Goal: Navigation & Orientation: Find specific page/section

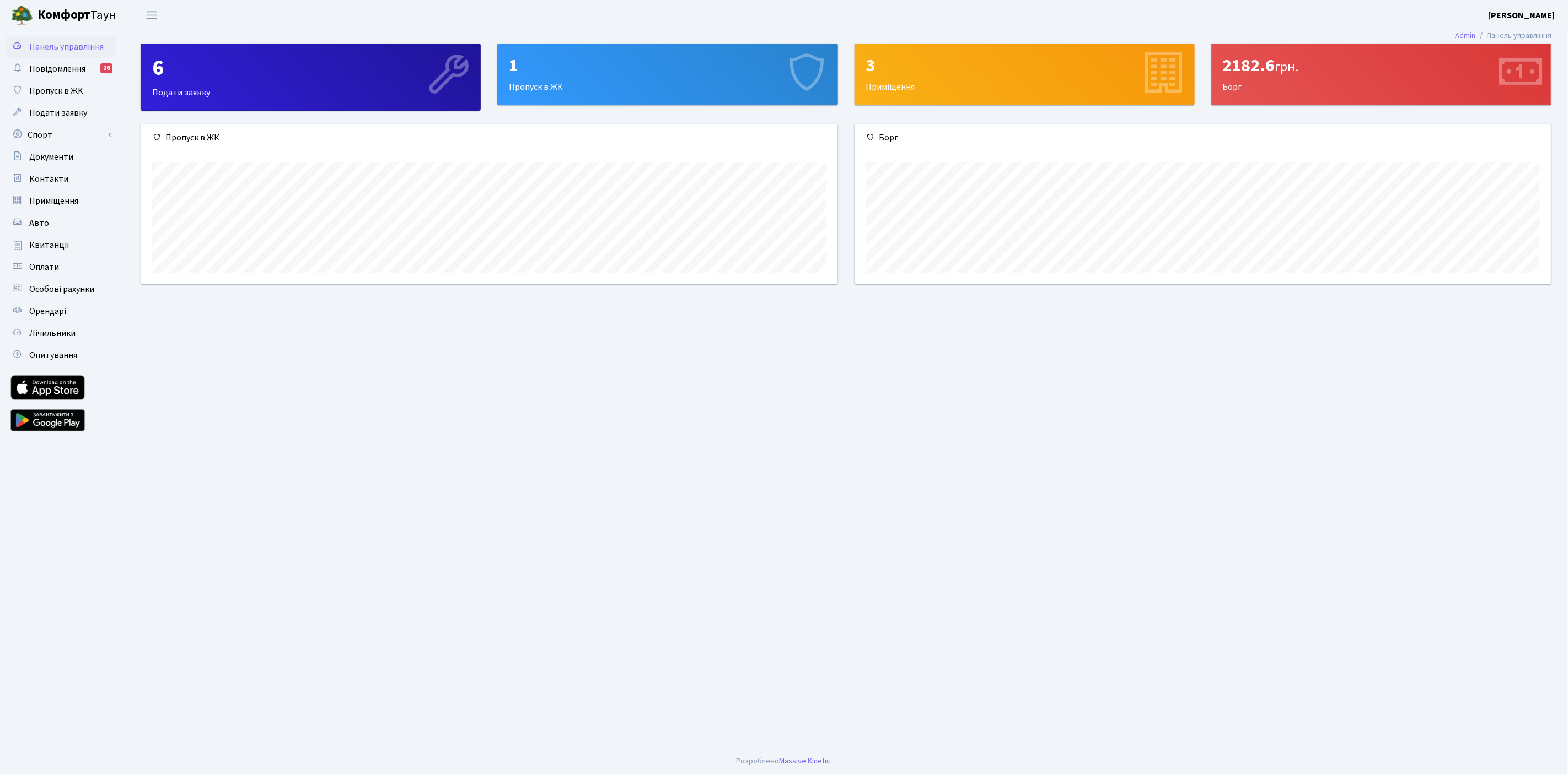
scroll to position [159, 696]
click at [559, 69] on div "1" at bounding box center [667, 66] width 317 height 21
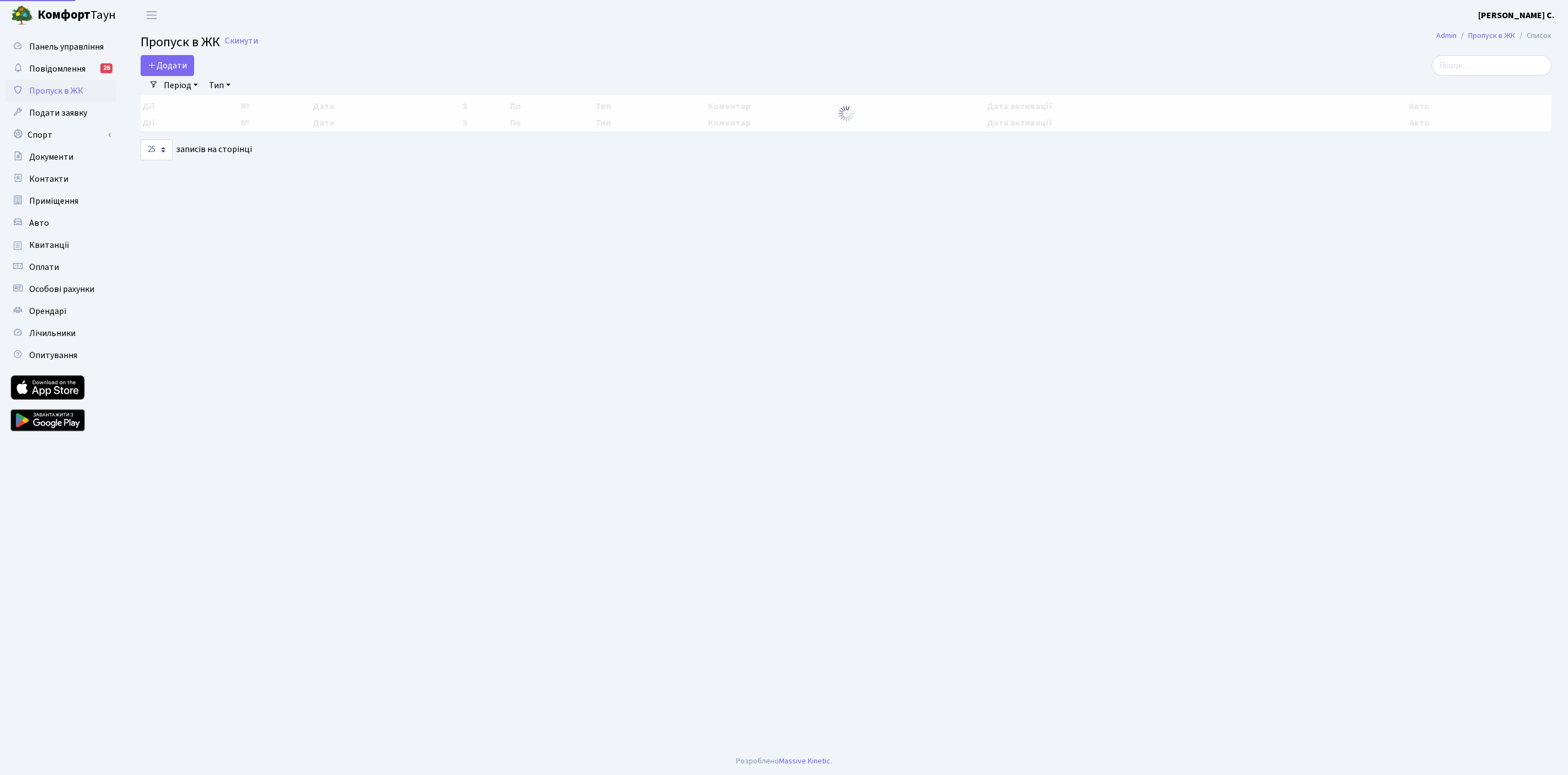
select select "25"
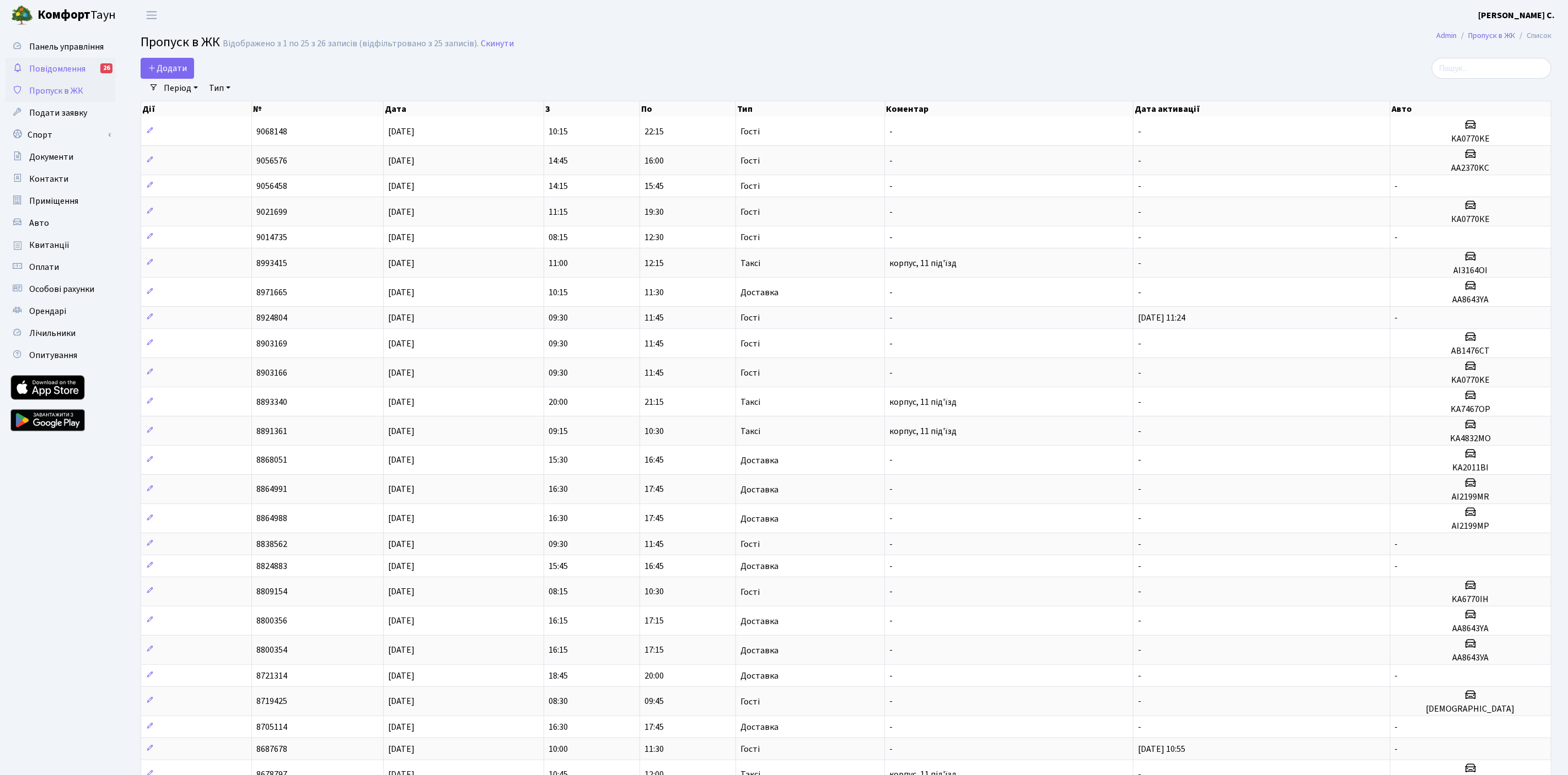
click at [58, 69] on span "Повідомлення" at bounding box center [57, 69] width 56 height 12
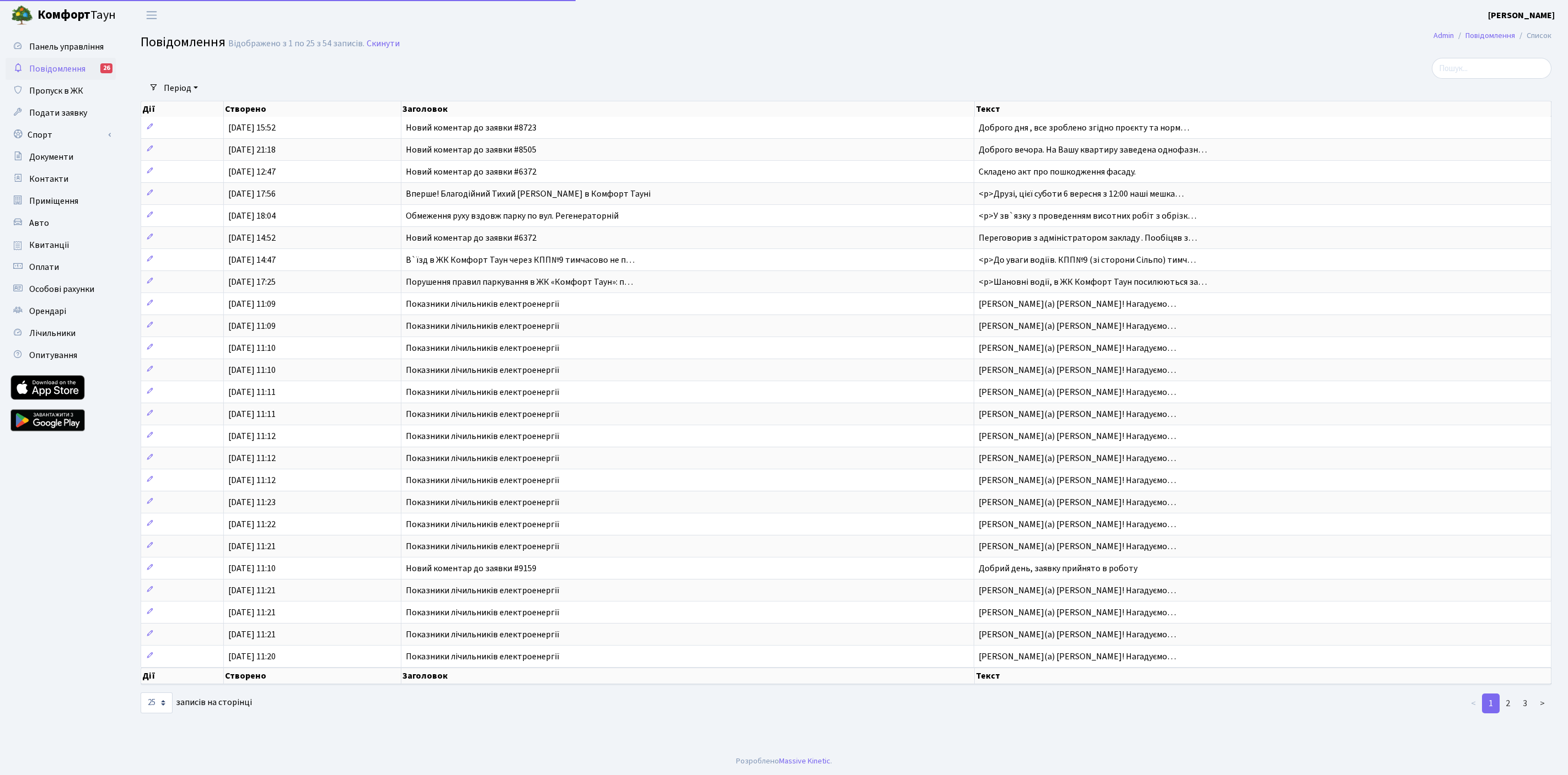
select select "25"
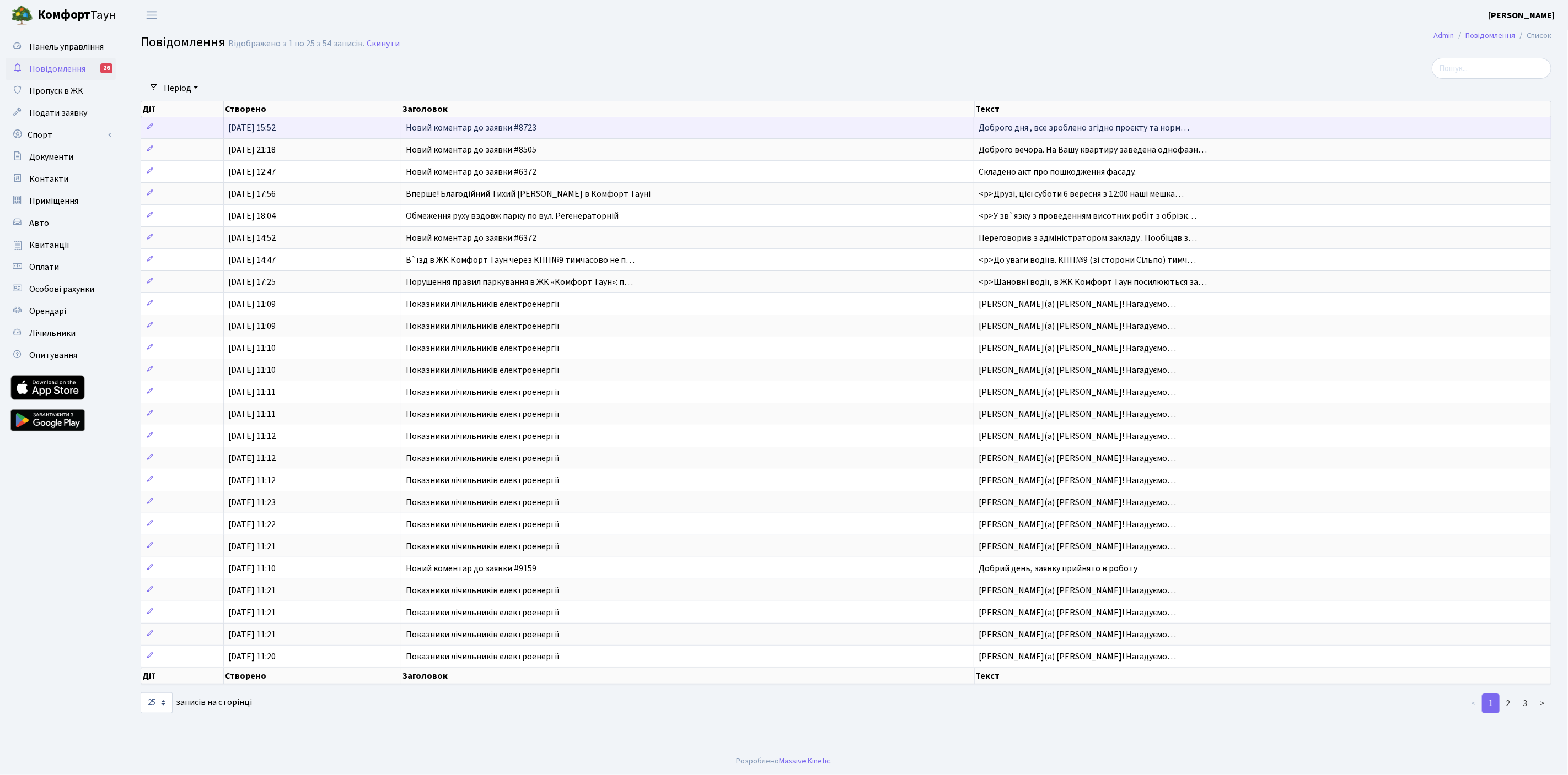
click at [1106, 122] on span "Доброго дня , все зроблено згідно проєкту та норм…" at bounding box center [1084, 128] width 211 height 12
click at [1048, 131] on span "Доброго дня , все зроблено згідно проєкту та норм…" at bounding box center [1084, 128] width 211 height 12
click at [1032, 125] on span "Доброго дня , все зроблено згідно проєкту та норм…" at bounding box center [1084, 128] width 211 height 12
click at [1021, 122] on span "Доброго дня , все зроблено згідно проєкту та норм…" at bounding box center [1084, 128] width 211 height 12
click at [507, 131] on span "Новий коментар до заявки #8723" at bounding box center [471, 128] width 131 height 12
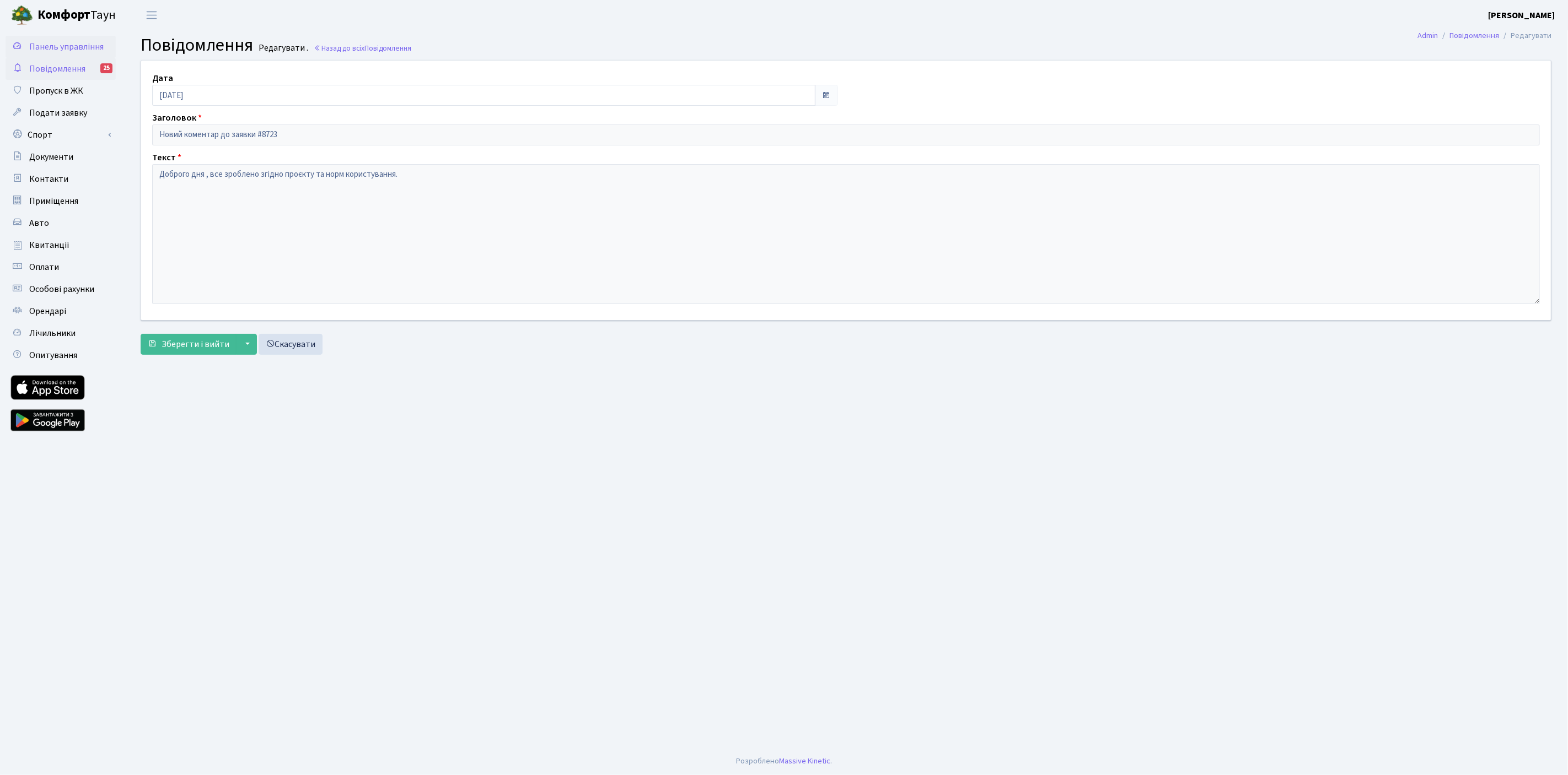
click at [52, 44] on span "Панель управління" at bounding box center [66, 47] width 74 height 12
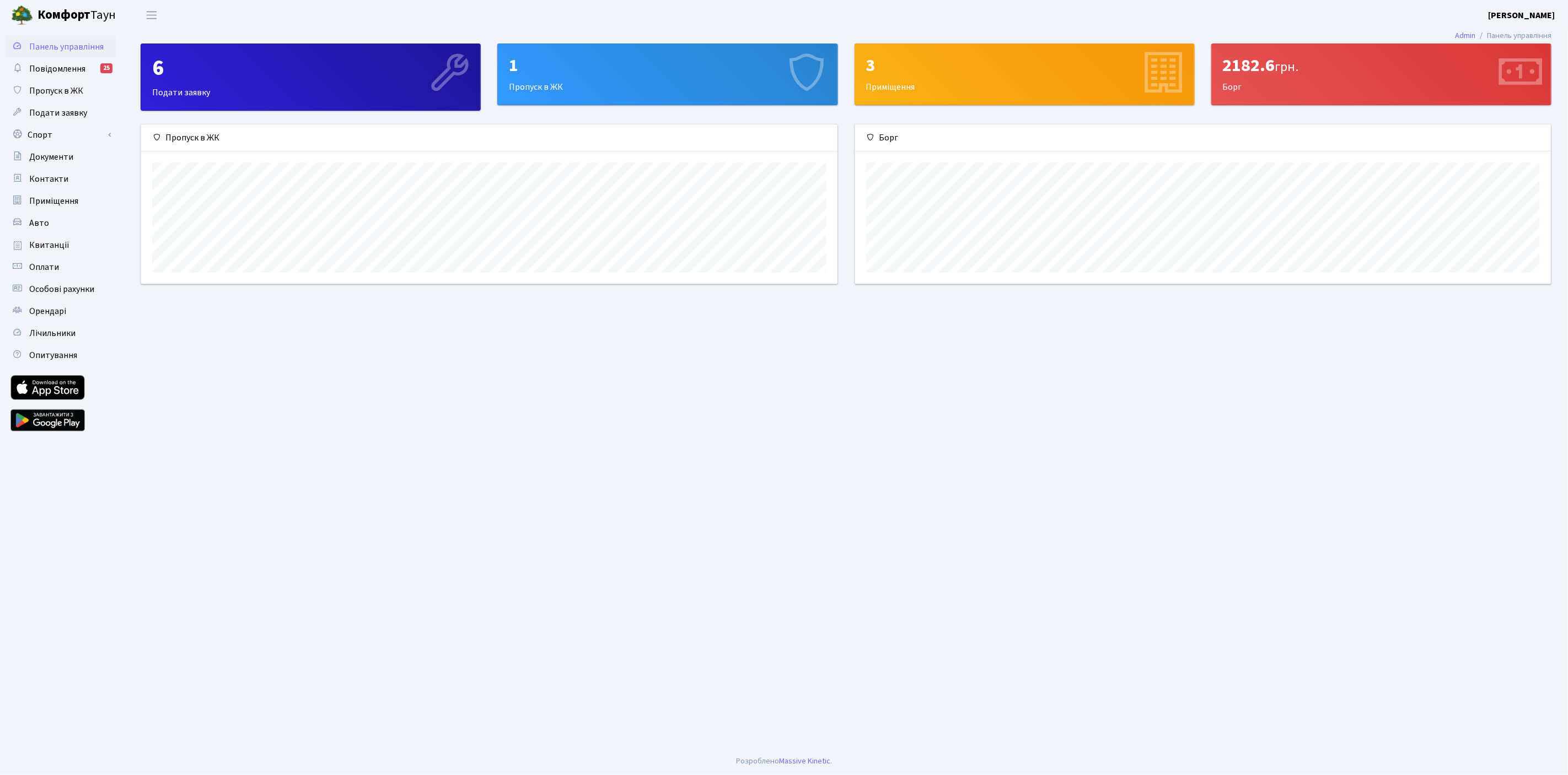
scroll to position [159, 696]
click at [57, 244] on span "Квитанції" at bounding box center [49, 245] width 40 height 12
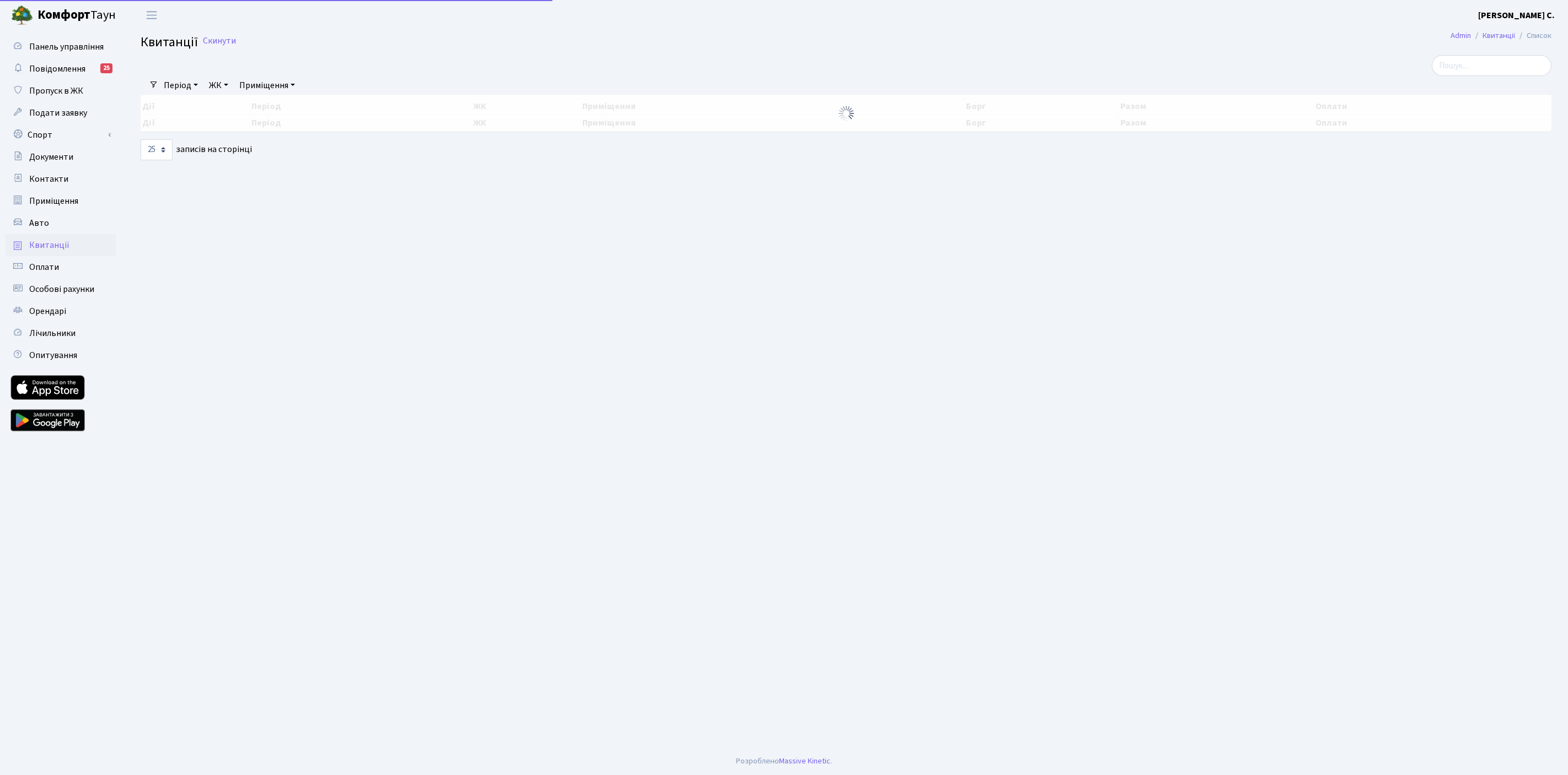
select select "25"
